Goal: Task Accomplishment & Management: Complete application form

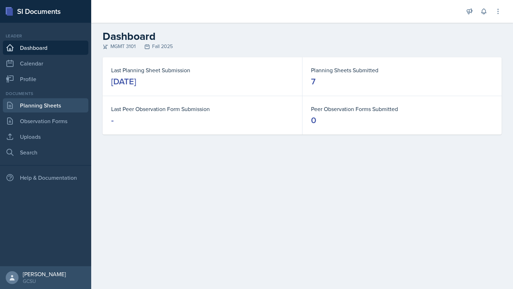
click at [32, 105] on link "Planning Sheets" at bounding box center [46, 105] width 86 height 14
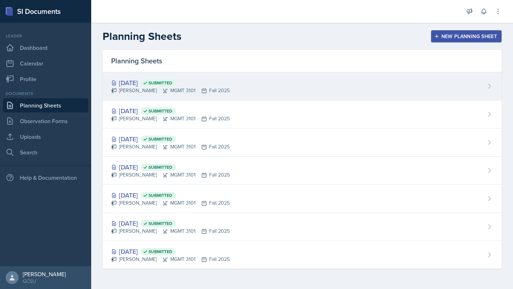
click at [366, 90] on div "[DATE] Submitted [PERSON_NAME] MGMT 3101 Fall 2025" at bounding box center [302, 86] width 399 height 28
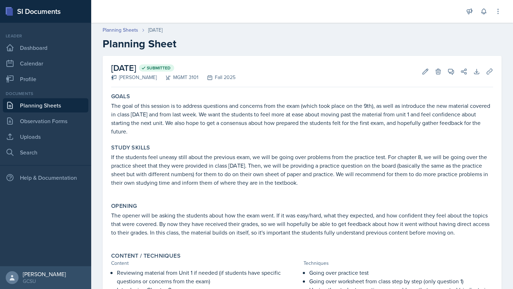
click at [172, 120] on p "The goal of this session is to address questions and concerns from the exam (wh…" at bounding box center [302, 119] width 382 height 34
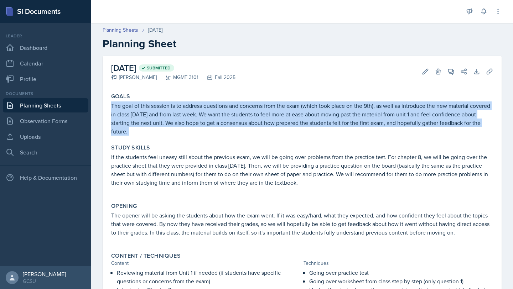
click at [173, 125] on p "The goal of this session is to address questions and concerns from the exam (wh…" at bounding box center [302, 119] width 382 height 34
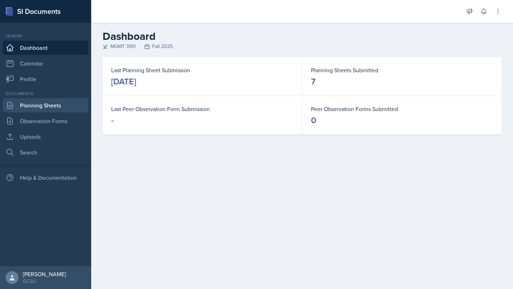
click at [38, 104] on link "Planning Sheets" at bounding box center [46, 105] width 86 height 14
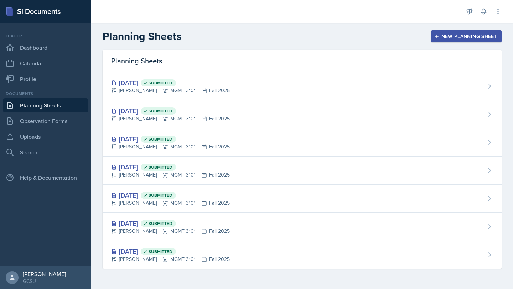
click at [449, 35] on div "New Planning Sheet" at bounding box center [466, 37] width 61 height 6
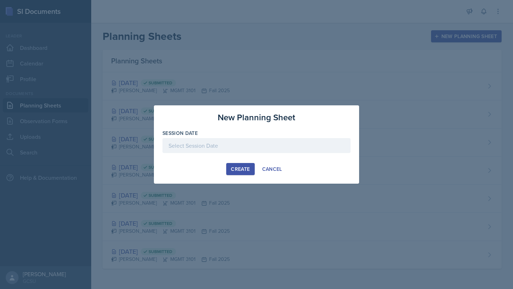
click at [220, 142] on div at bounding box center [257, 145] width 188 height 15
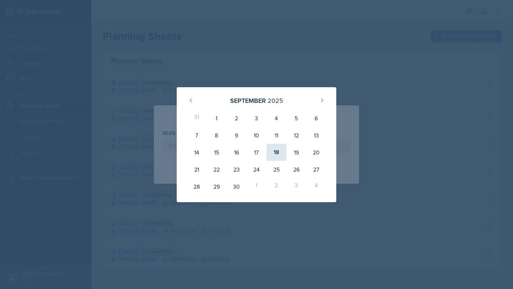
click at [274, 151] on div "18" at bounding box center [277, 152] width 20 height 17
type input "[DATE]"
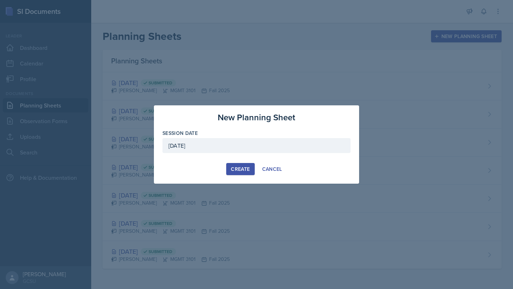
click at [245, 163] on div "New Planning Sheet Session Date [DATE] [DATE] 31 1 2 3 4 5 6 7 8 9 10 11 12 13 …" at bounding box center [256, 145] width 205 height 78
click at [243, 166] on div "Create" at bounding box center [240, 169] width 19 height 6
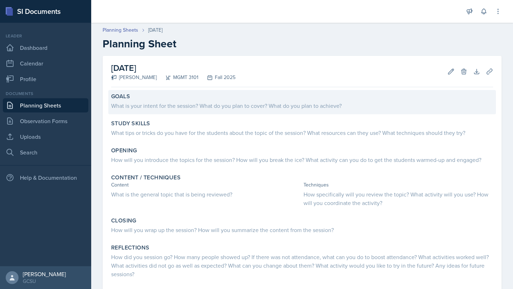
click at [175, 100] on div "What is your intent for the session? What do you plan to cover? What do you pla…" at bounding box center [302, 105] width 382 height 10
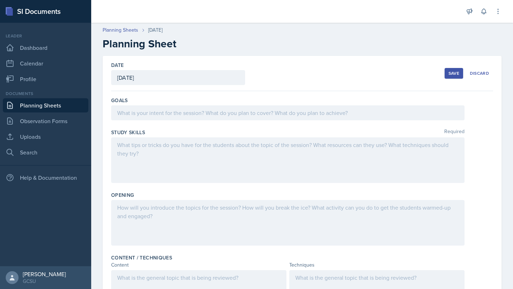
click at [172, 114] on div at bounding box center [288, 113] width 354 height 15
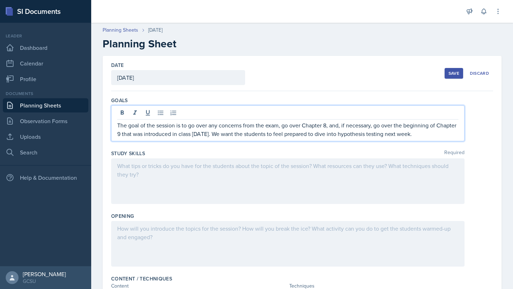
click at [276, 168] on div at bounding box center [288, 182] width 354 height 46
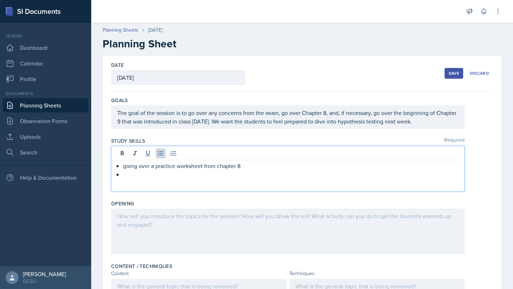
click at [126, 165] on p "going over a practice worksheet from chapter 8" at bounding box center [291, 166] width 336 height 9
click at [129, 178] on p at bounding box center [291, 174] width 336 height 9
click at [215, 173] on p "Going over worksheets provided in-class from [PERSON_NAME]" at bounding box center [291, 174] width 336 height 9
click at [211, 175] on p "Going over worksheets provided in-class from [PERSON_NAME]" at bounding box center [291, 174] width 336 height 9
click at [212, 176] on p "Going over worksheets provided in-class from [PERSON_NAME]" at bounding box center [291, 174] width 336 height 9
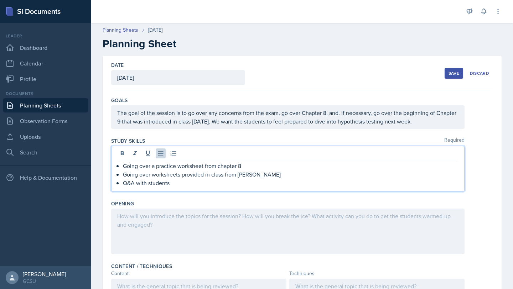
click at [172, 226] on div at bounding box center [288, 232] width 354 height 46
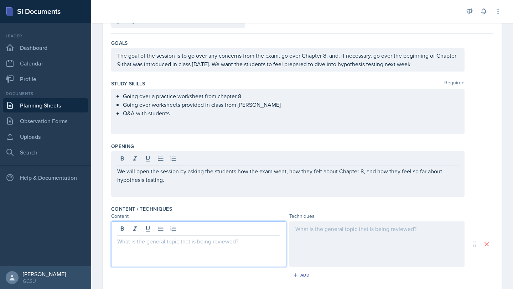
click at [135, 237] on p at bounding box center [198, 241] width 163 height 9
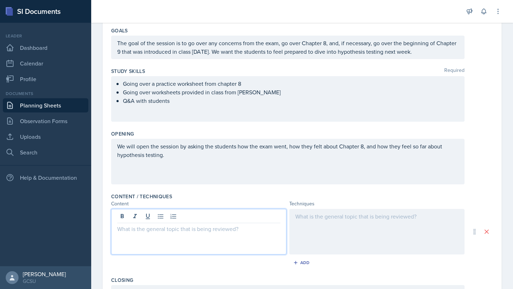
scroll to position [124, 0]
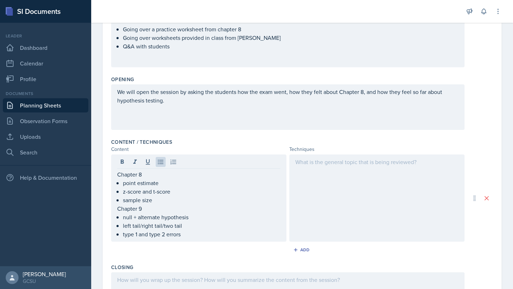
click at [320, 186] on div at bounding box center [376, 198] width 175 height 87
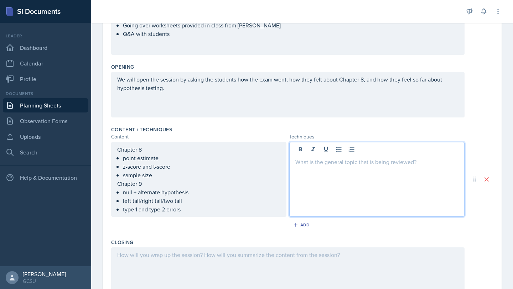
scroll to position [121, 0]
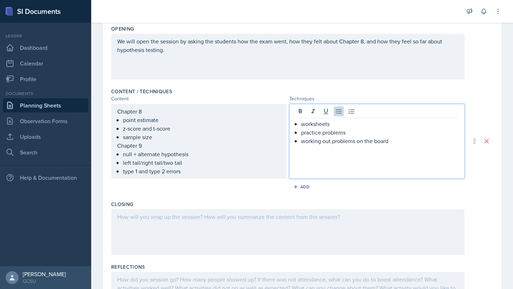
click at [269, 231] on div at bounding box center [288, 233] width 354 height 46
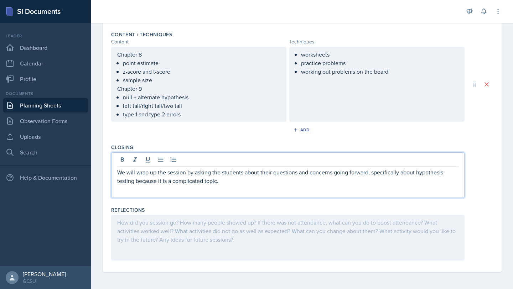
scroll to position [0, 0]
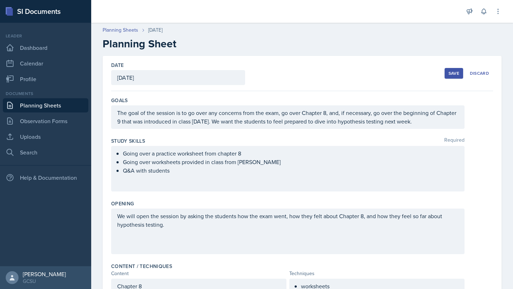
click at [456, 71] on div "Save" at bounding box center [454, 74] width 11 height 6
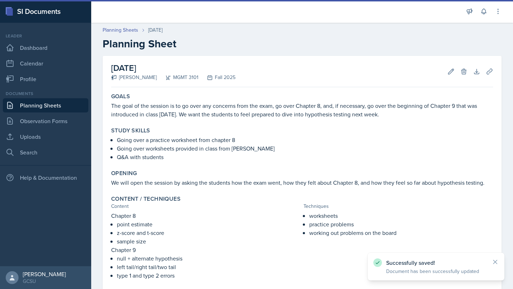
scroll to position [118, 0]
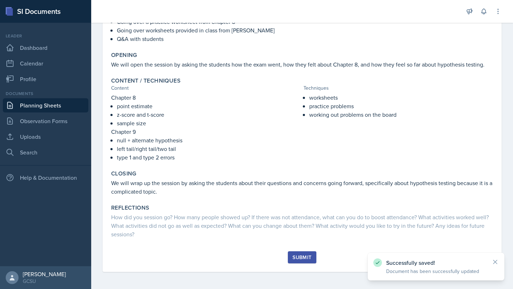
click at [306, 268] on div "Submit" at bounding box center [302, 262] width 382 height 21
click at [306, 257] on div "Submit" at bounding box center [302, 258] width 19 height 6
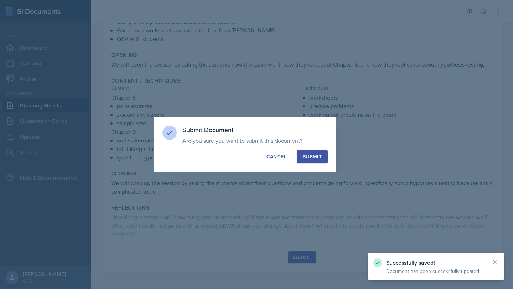
click at [303, 153] on div "Submit" at bounding box center [312, 156] width 19 height 7
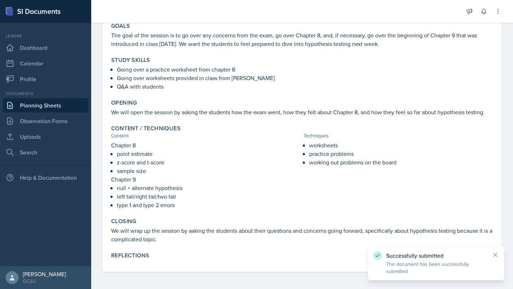
scroll to position [71, 0]
